Goal: Task Accomplishment & Management: Use online tool/utility

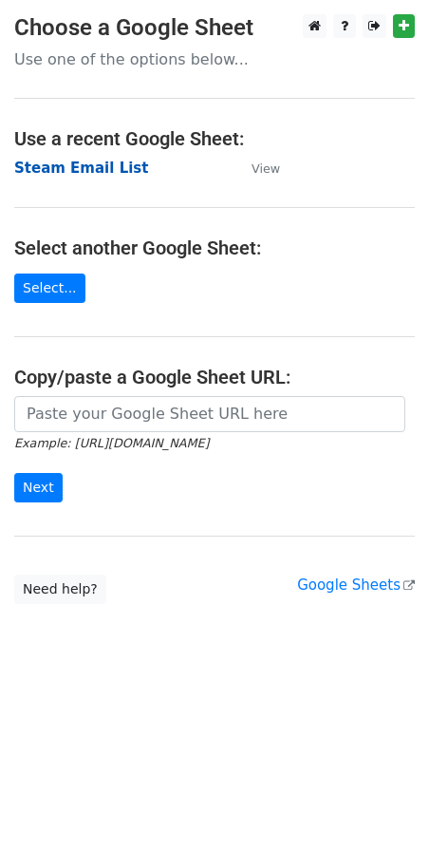
click at [80, 162] on strong "Steam Email List" at bounding box center [81, 168] width 134 height 17
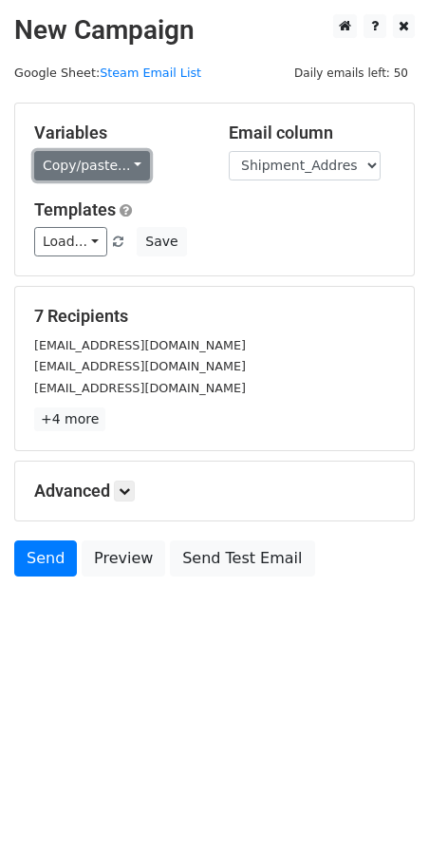
click at [122, 164] on link "Copy/paste..." at bounding box center [92, 165] width 116 height 29
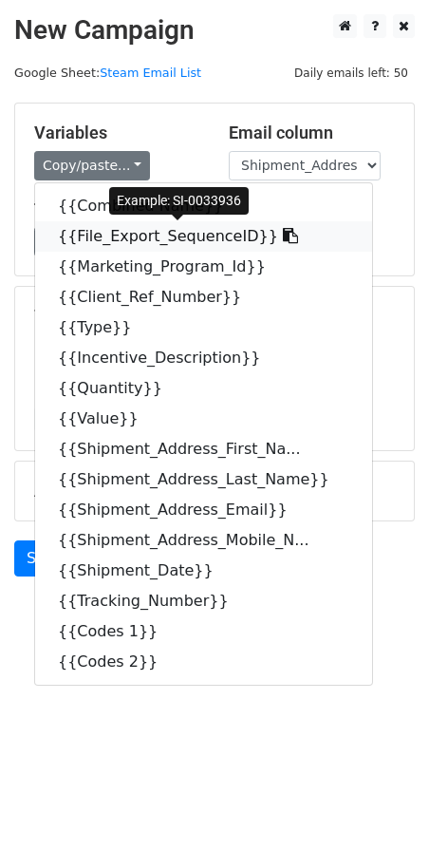
click at [283, 236] on icon at bounding box center [290, 235] width 15 height 15
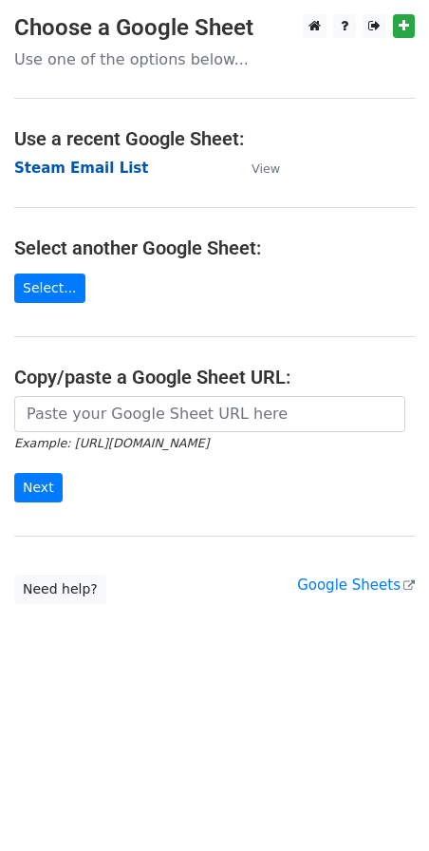
click at [92, 166] on strong "Steam Email List" at bounding box center [81, 168] width 134 height 17
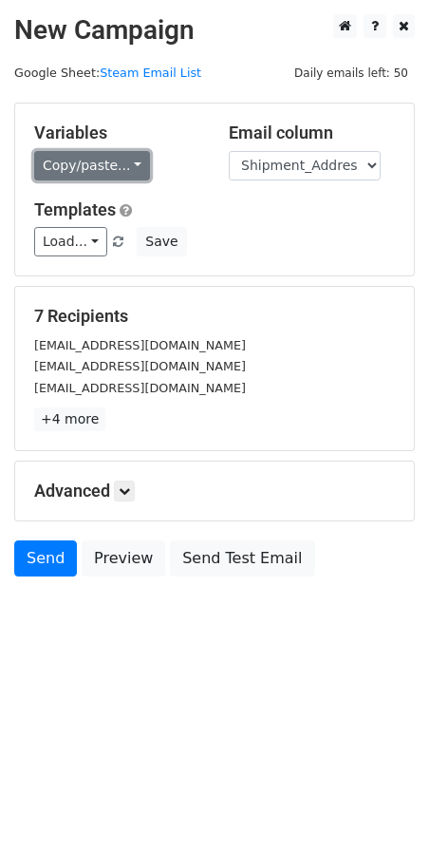
click at [122, 163] on link "Copy/paste..." at bounding box center [92, 165] width 116 height 29
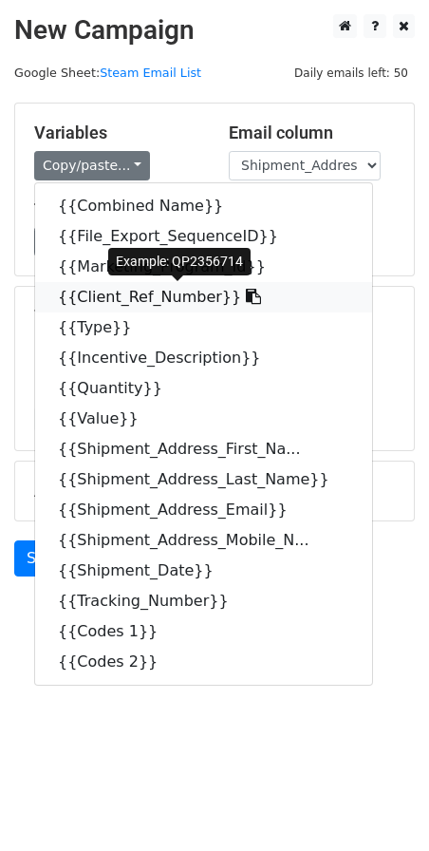
click at [246, 300] on icon at bounding box center [253, 296] width 15 height 15
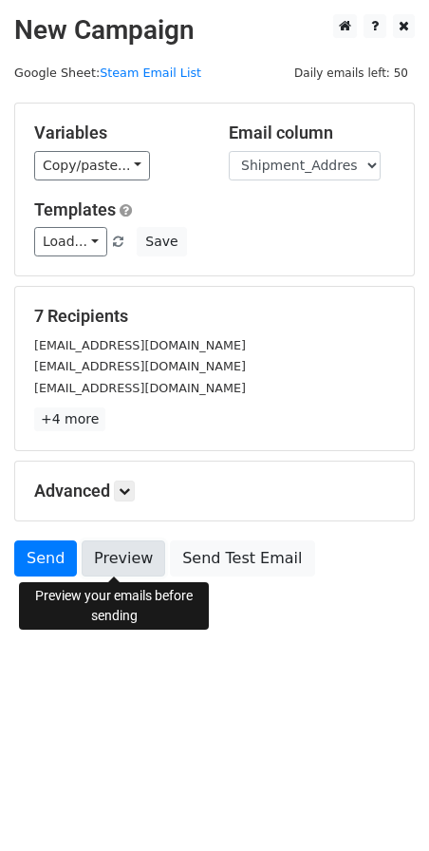
click at [105, 554] on link "Preview" at bounding box center [124, 559] width 84 height 36
click at [115, 566] on link "Preview" at bounding box center [124, 559] width 84 height 36
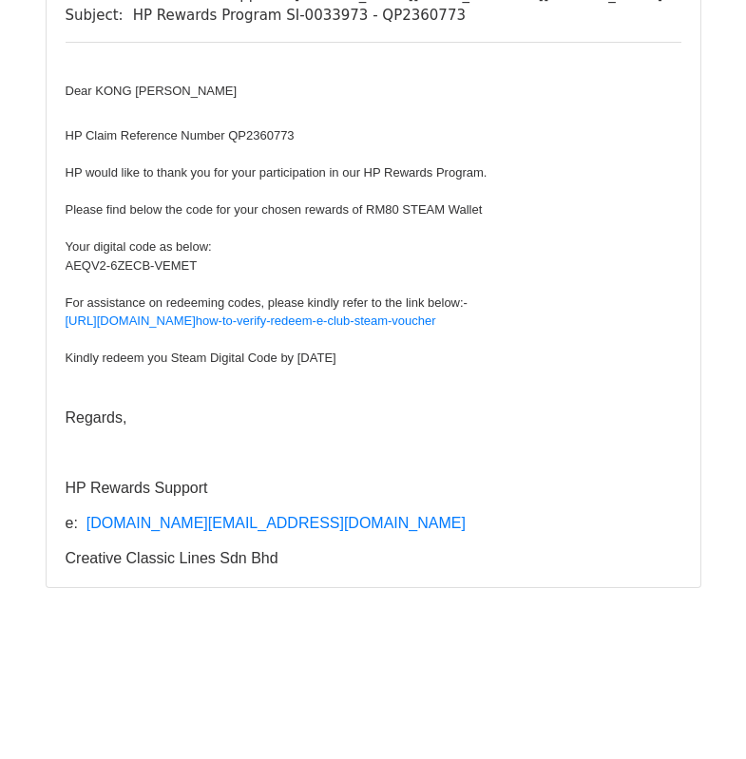
scroll to position [4693, 0]
